Goal: Task Accomplishment & Management: Use online tool/utility

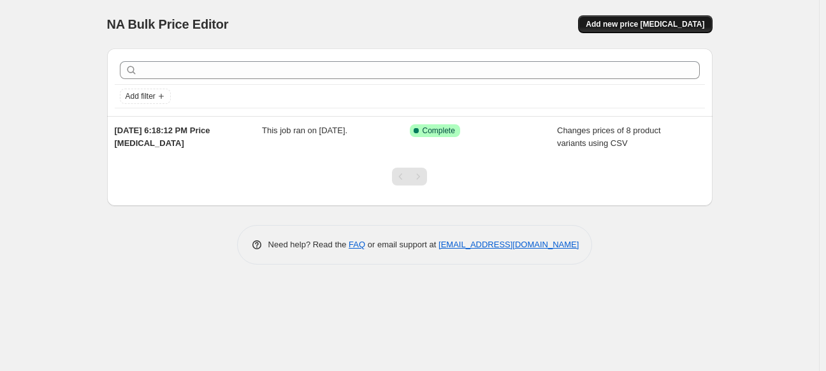
click at [632, 25] on span "Add new price [MEDICAL_DATA]" at bounding box center [645, 24] width 119 height 10
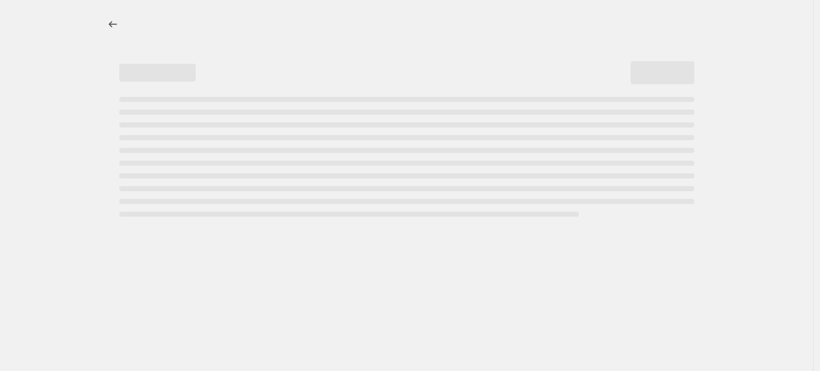
select select "percentage"
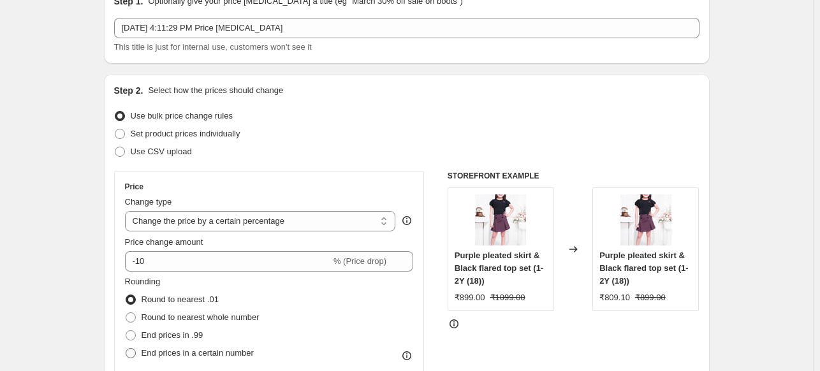
scroll to position [64, 0]
click at [164, 150] on span "Use CSV upload" at bounding box center [161, 152] width 61 height 10
click at [115, 147] on input "Use CSV upload" at bounding box center [115, 147] width 1 height 1
radio input "true"
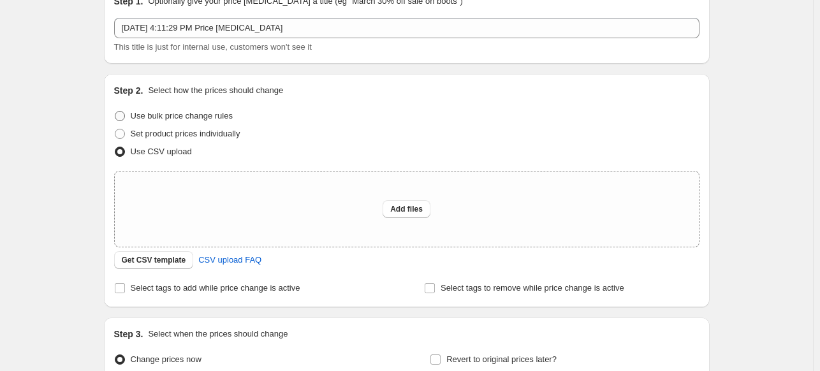
click at [222, 116] on span "Use bulk price change rules" at bounding box center [182, 116] width 102 height 10
click at [115, 112] on input "Use bulk price change rules" at bounding box center [115, 111] width 1 height 1
radio input "true"
select select "percentage"
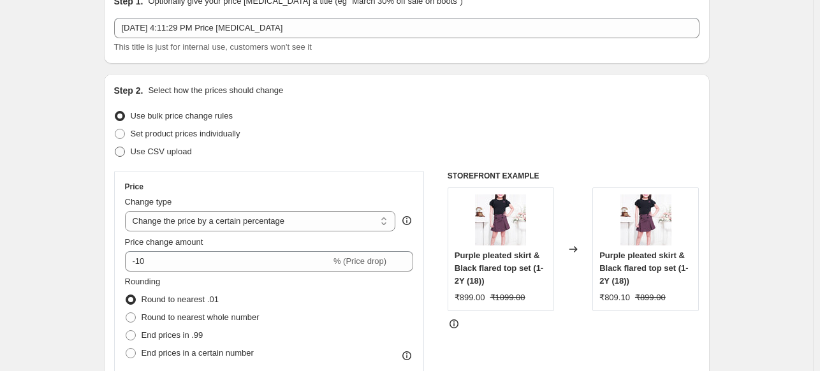
click at [153, 152] on span "Use CSV upload" at bounding box center [161, 152] width 61 height 10
click at [115, 147] on input "Use CSV upload" at bounding box center [115, 147] width 1 height 1
radio input "true"
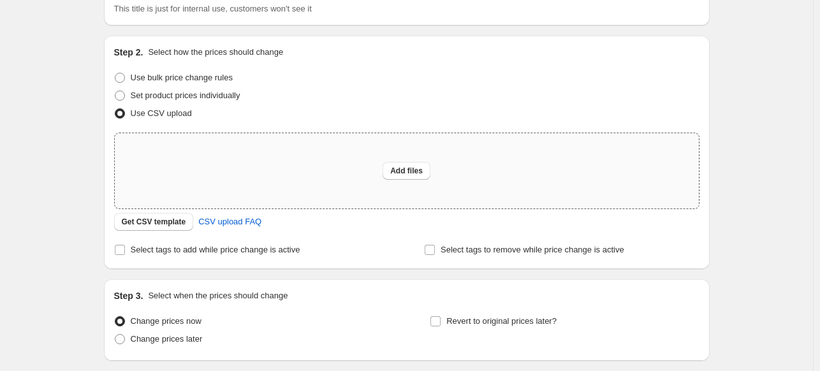
scroll to position [191, 0]
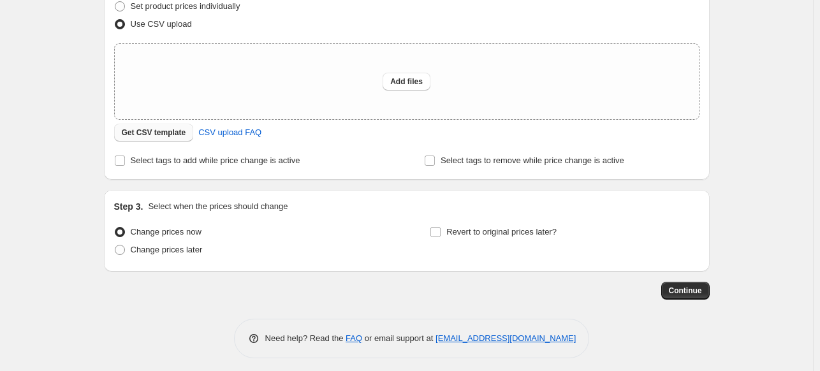
click at [158, 133] on span "Get CSV template" at bounding box center [154, 132] width 64 height 10
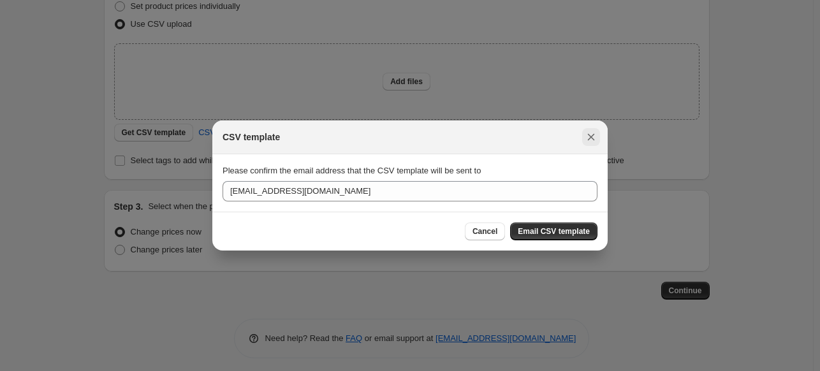
click at [589, 135] on icon "Close" at bounding box center [591, 137] width 7 height 7
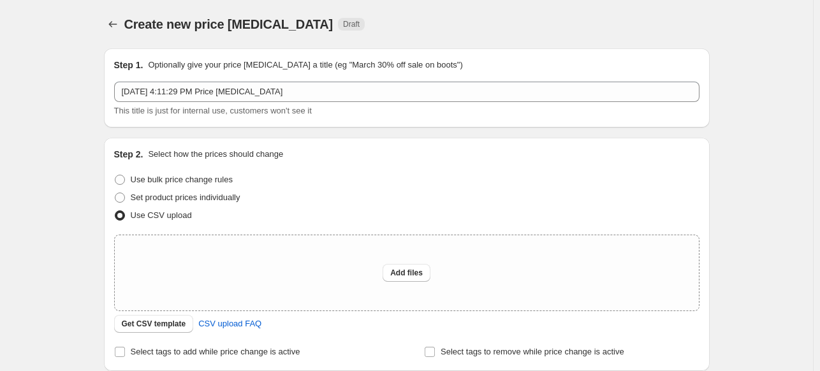
scroll to position [191, 0]
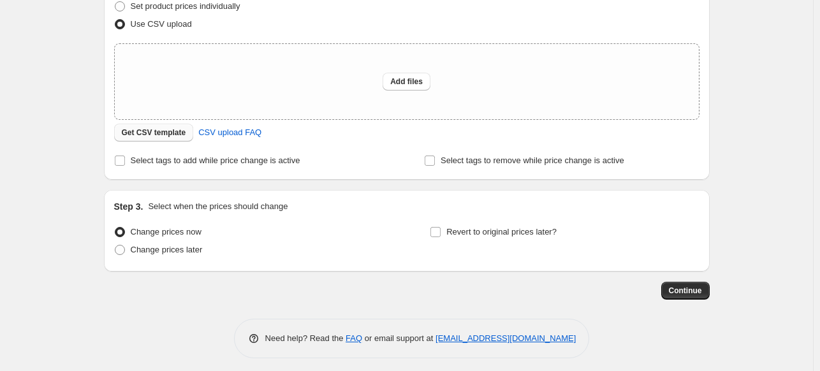
click at [173, 134] on span "Get CSV template" at bounding box center [154, 132] width 64 height 10
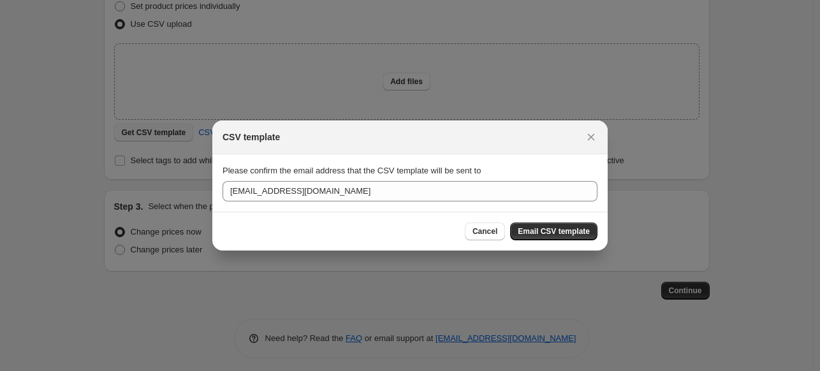
scroll to position [0, 0]
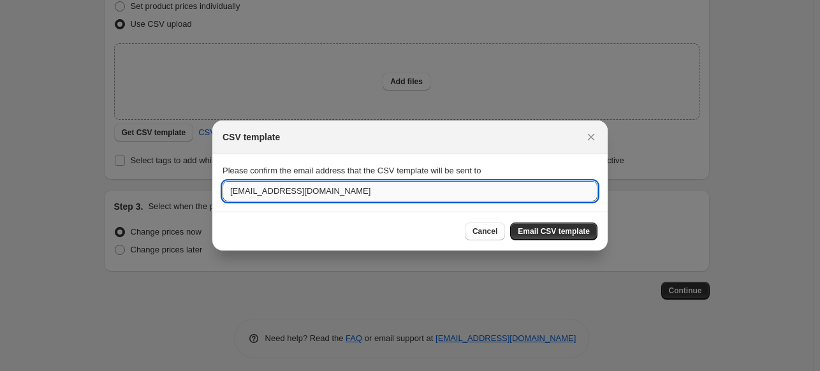
click at [340, 192] on input "lagoriishopify@gmail.com" at bounding box center [409, 191] width 375 height 20
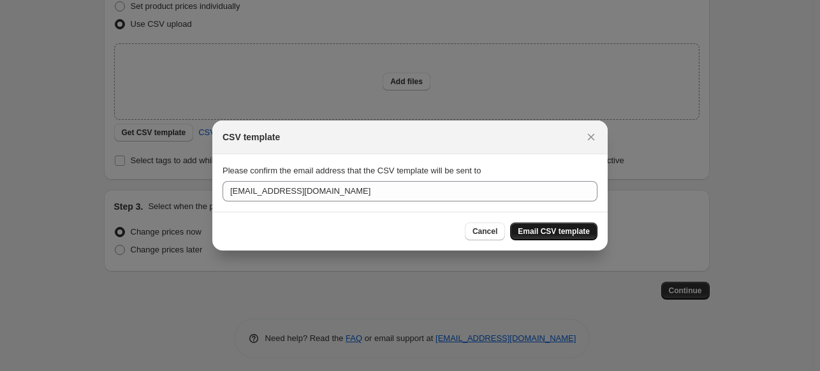
click at [546, 230] on span "Email CSV template" at bounding box center [554, 231] width 72 height 10
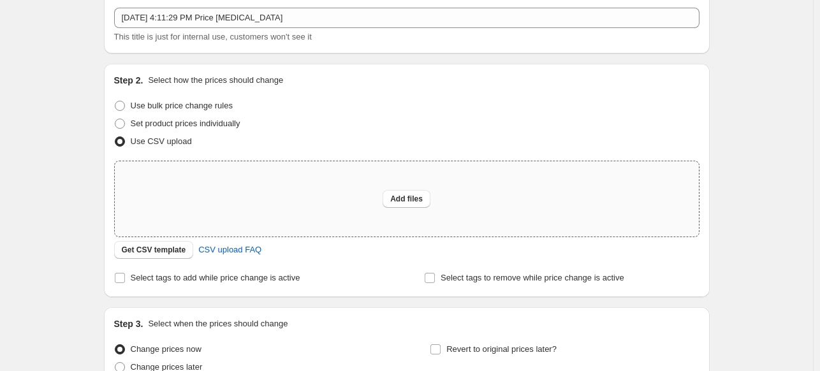
scroll to position [64, 0]
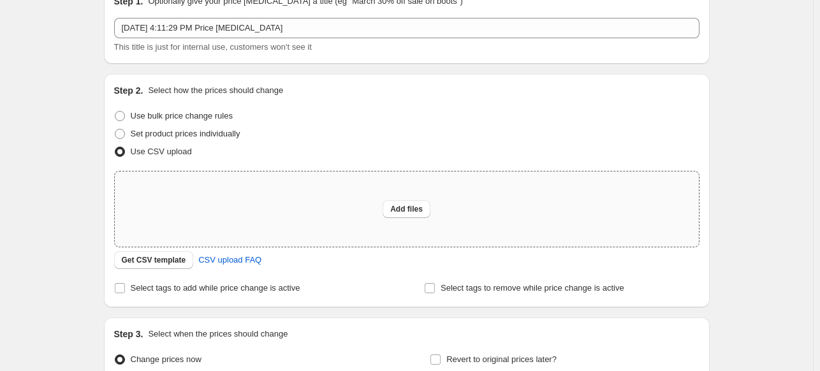
click at [147, 199] on div "Add files" at bounding box center [407, 208] width 584 height 75
click at [176, 259] on span "Get CSV template" at bounding box center [154, 260] width 64 height 10
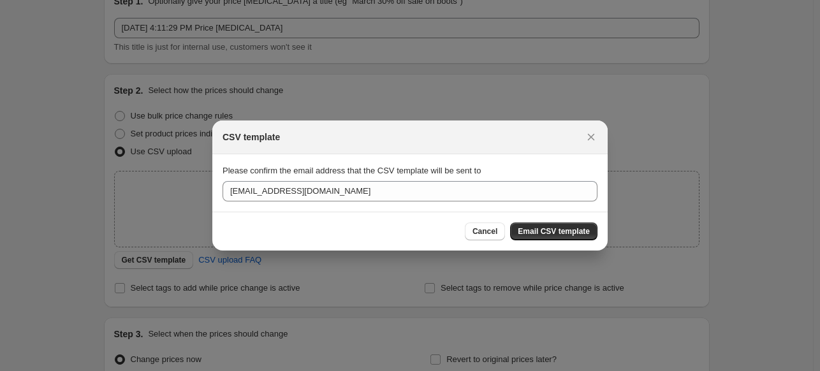
drag, startPoint x: 591, startPoint y: 133, endPoint x: 577, endPoint y: 154, distance: 24.7
click at [590, 134] on icon "Close" at bounding box center [590, 137] width 13 height 13
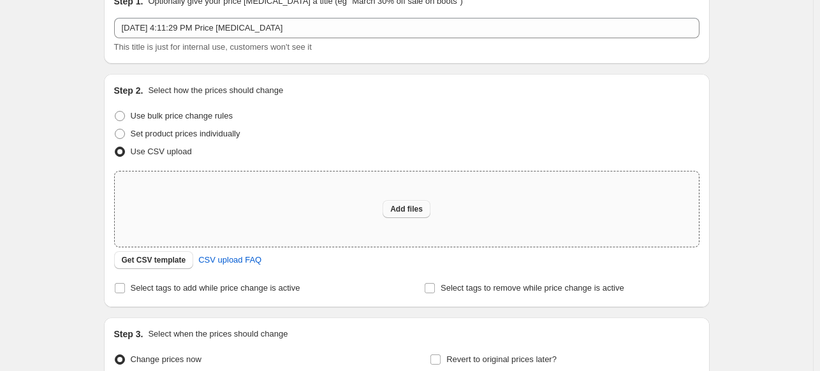
click at [410, 202] on button "Add files" at bounding box center [406, 209] width 48 height 18
type input "C:\fakepath\csv_template_user_63347 (2).csv"
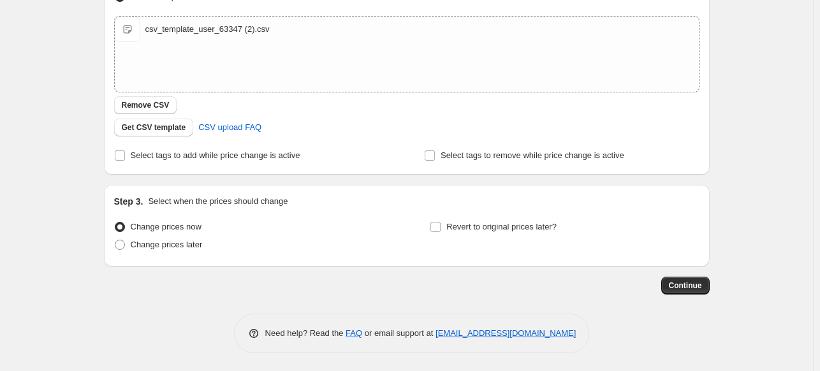
scroll to position [219, 0]
click at [693, 285] on span "Continue" at bounding box center [685, 285] width 33 height 10
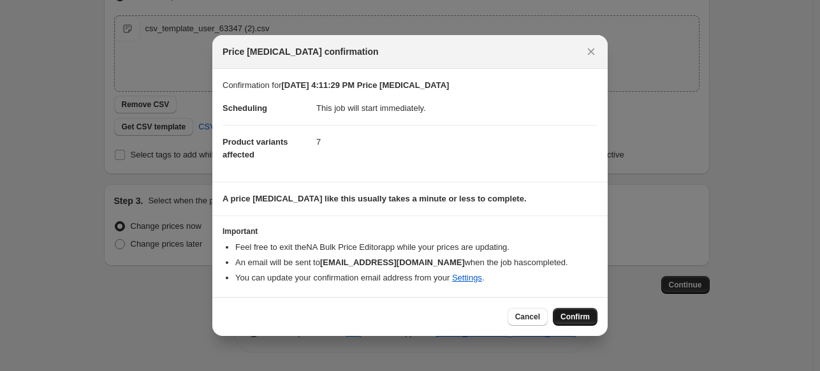
click at [588, 312] on span "Confirm" at bounding box center [574, 317] width 29 height 10
